Goal: Task Accomplishment & Management: Use online tool/utility

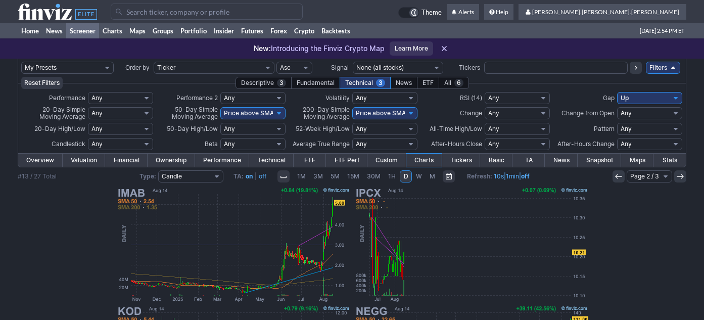
click at [80, 66] on select "My Presets -Save Screen -Edit Screens s: nuevo 2 2025 s: intradia s: CAIDA FUER…" at bounding box center [67, 68] width 93 height 12
click at [21, 62] on select "My Presets -Save Screen -Edit Screens s: nuevo 2 2025 s: intradia s: CAIDA FUER…" at bounding box center [67, 68] width 93 height 12
select select "My Presets"
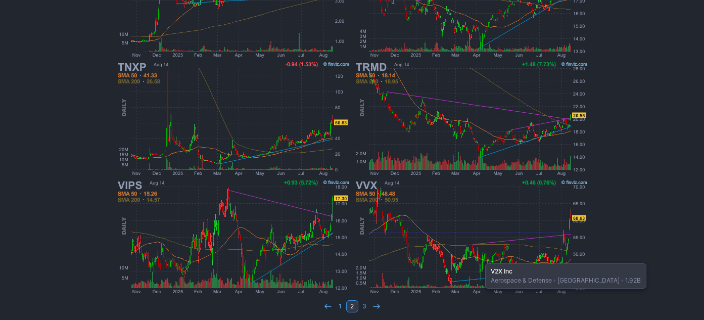
scroll to position [863, 0]
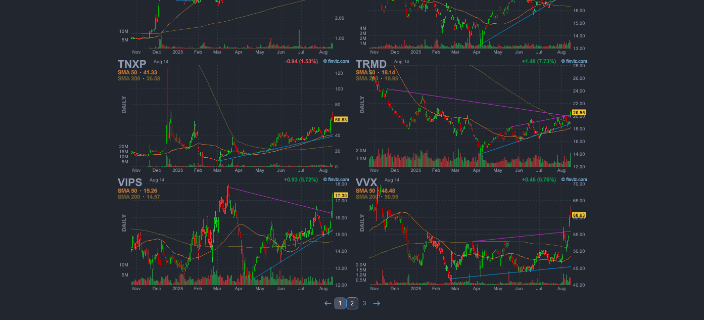
click at [343, 304] on link "1" at bounding box center [340, 303] width 12 height 12
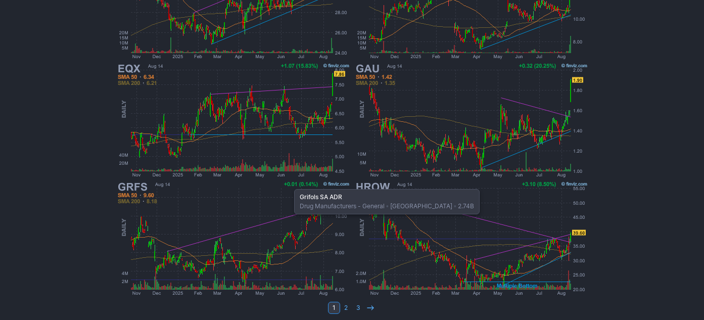
scroll to position [863, 0]
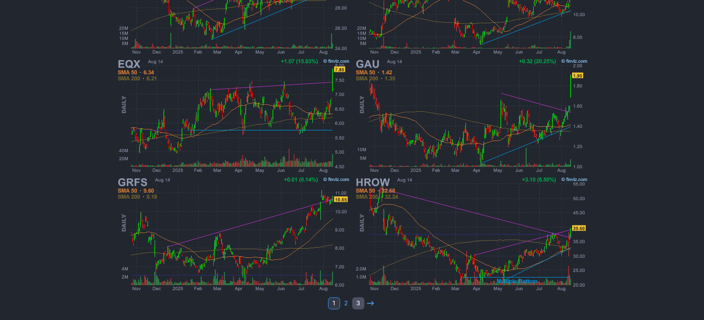
click at [358, 302] on link "3" at bounding box center [358, 303] width 12 height 12
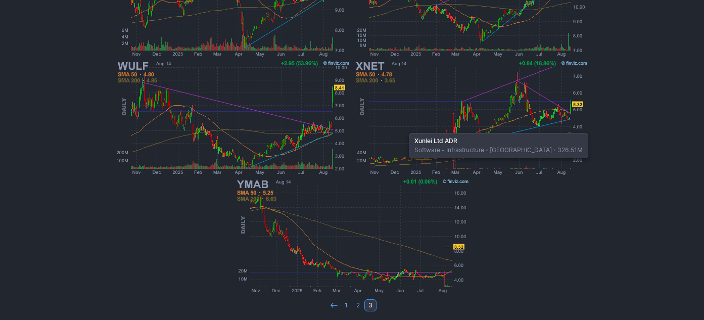
scroll to position [508, 0]
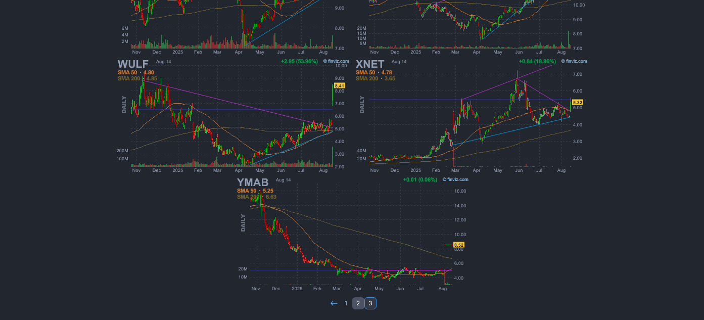
click at [354, 302] on link "2" at bounding box center [358, 303] width 12 height 12
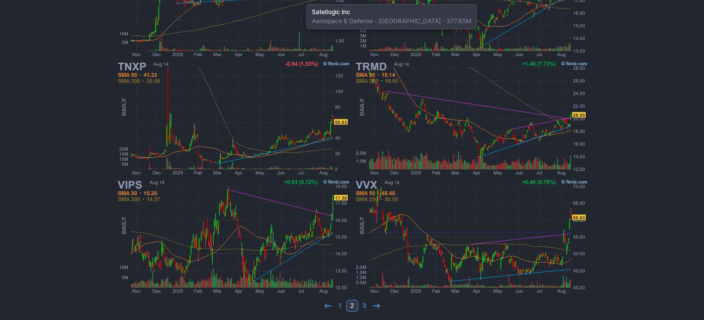
scroll to position [863, 0]
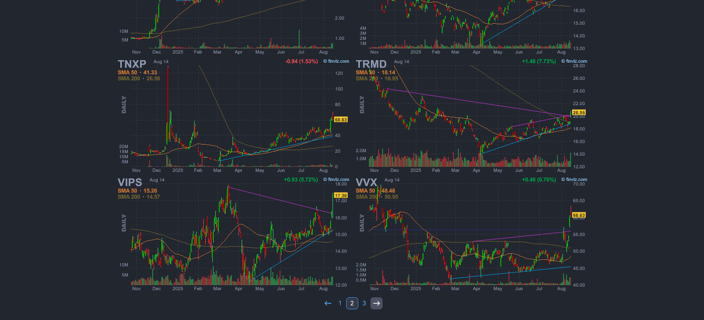
click at [373, 304] on icon at bounding box center [377, 303] width 8 height 8
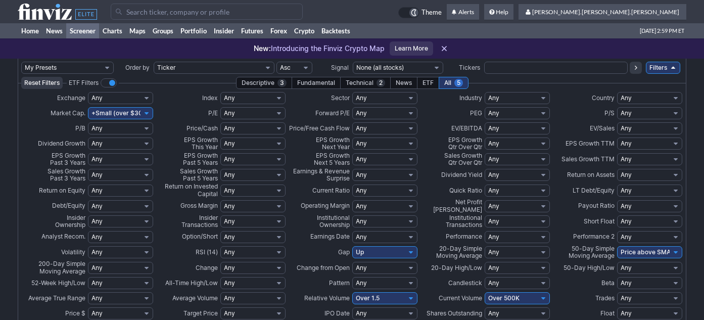
click at [87, 67] on select "My Presets -Save Screen -Edit Screens s: nuevo 2 2025 s: intradia s: CAIDA FUER…" at bounding box center [67, 68] width 93 height 12
click at [21, 62] on select "My Presets -Save Screen -Edit Screens s: nuevo 2 2025 s: intradia s: CAIDA FUER…" at bounding box center [67, 68] width 93 height 12
select select "My Presets"
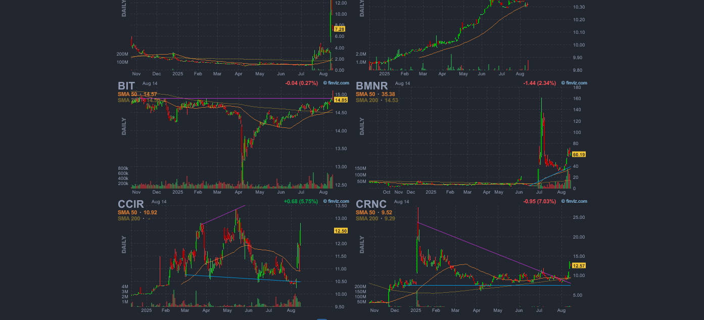
scroll to position [863, 0]
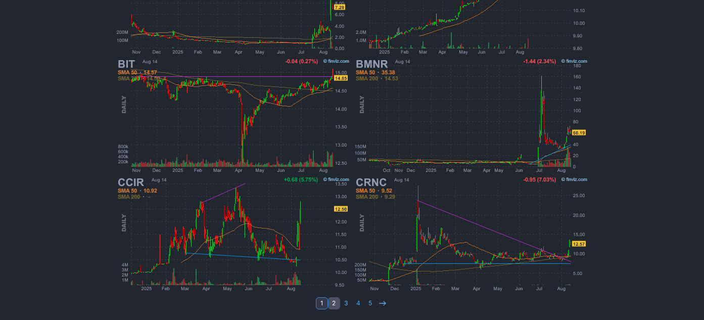
click at [336, 303] on link "2" at bounding box center [334, 303] width 12 height 12
